Goal: Use online tool/utility

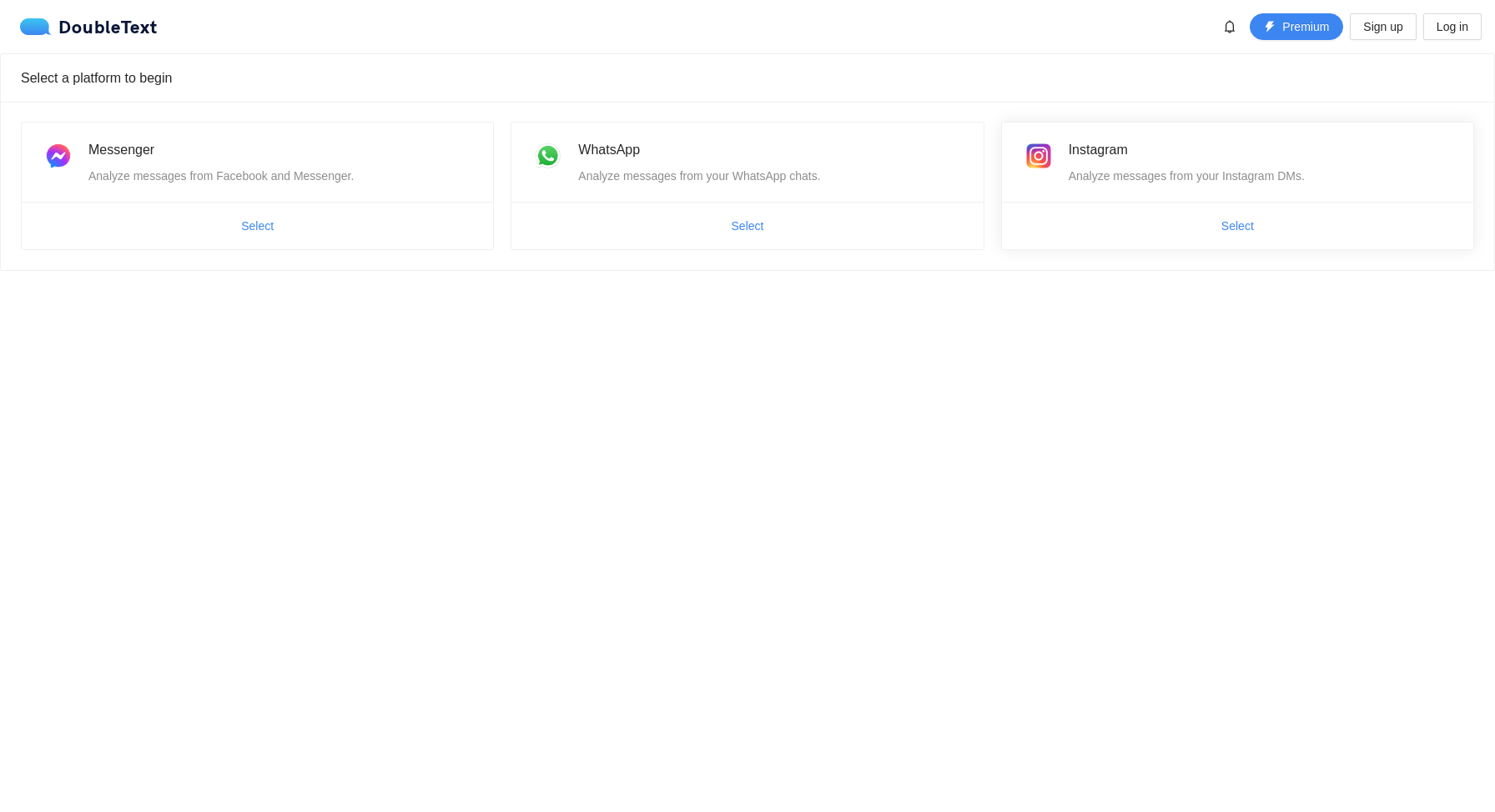
click at [1216, 156] on div "Instagram" at bounding box center [1261, 150] width 385 height 21
